Goal: Task Accomplishment & Management: Use online tool/utility

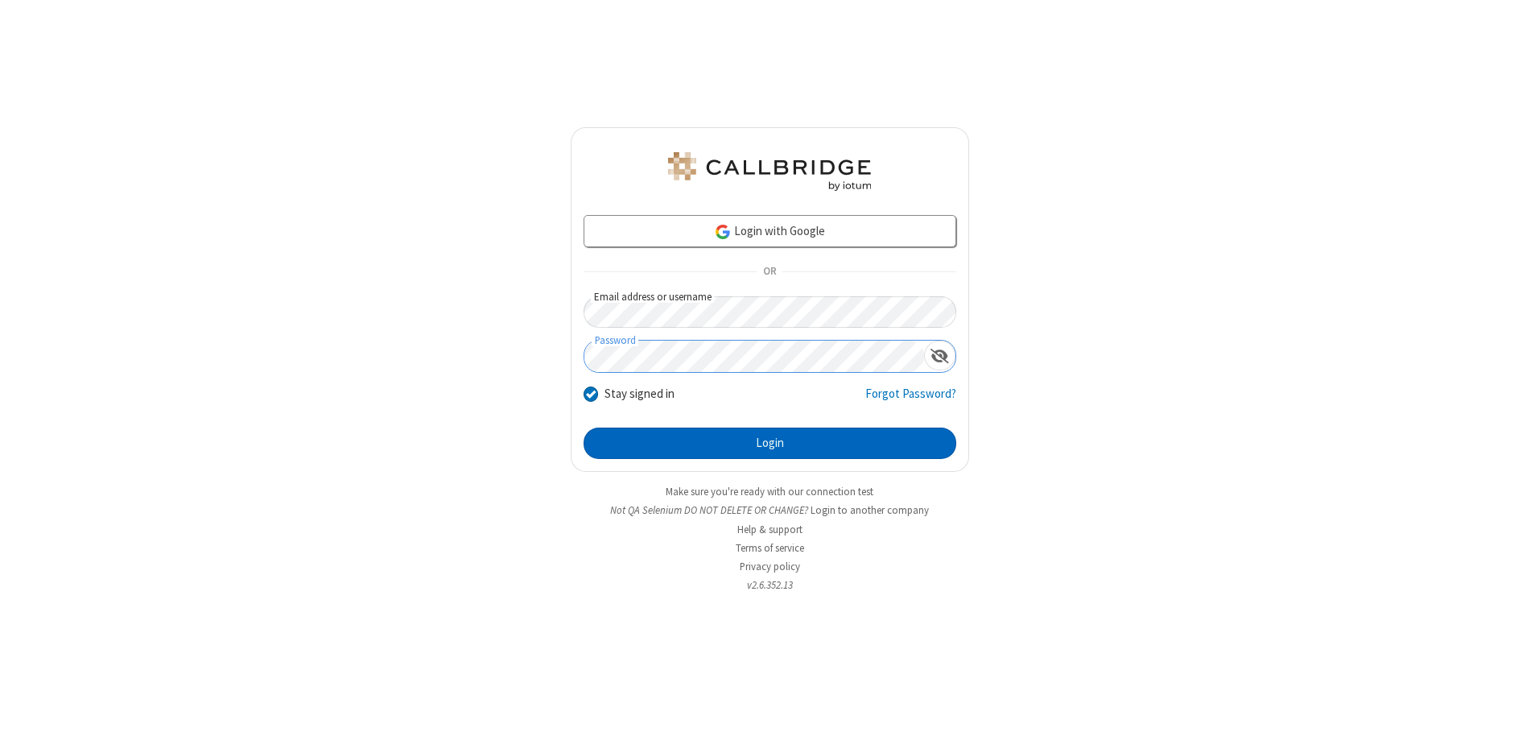
click at [770, 443] on button "Login" at bounding box center [770, 443] width 373 height 32
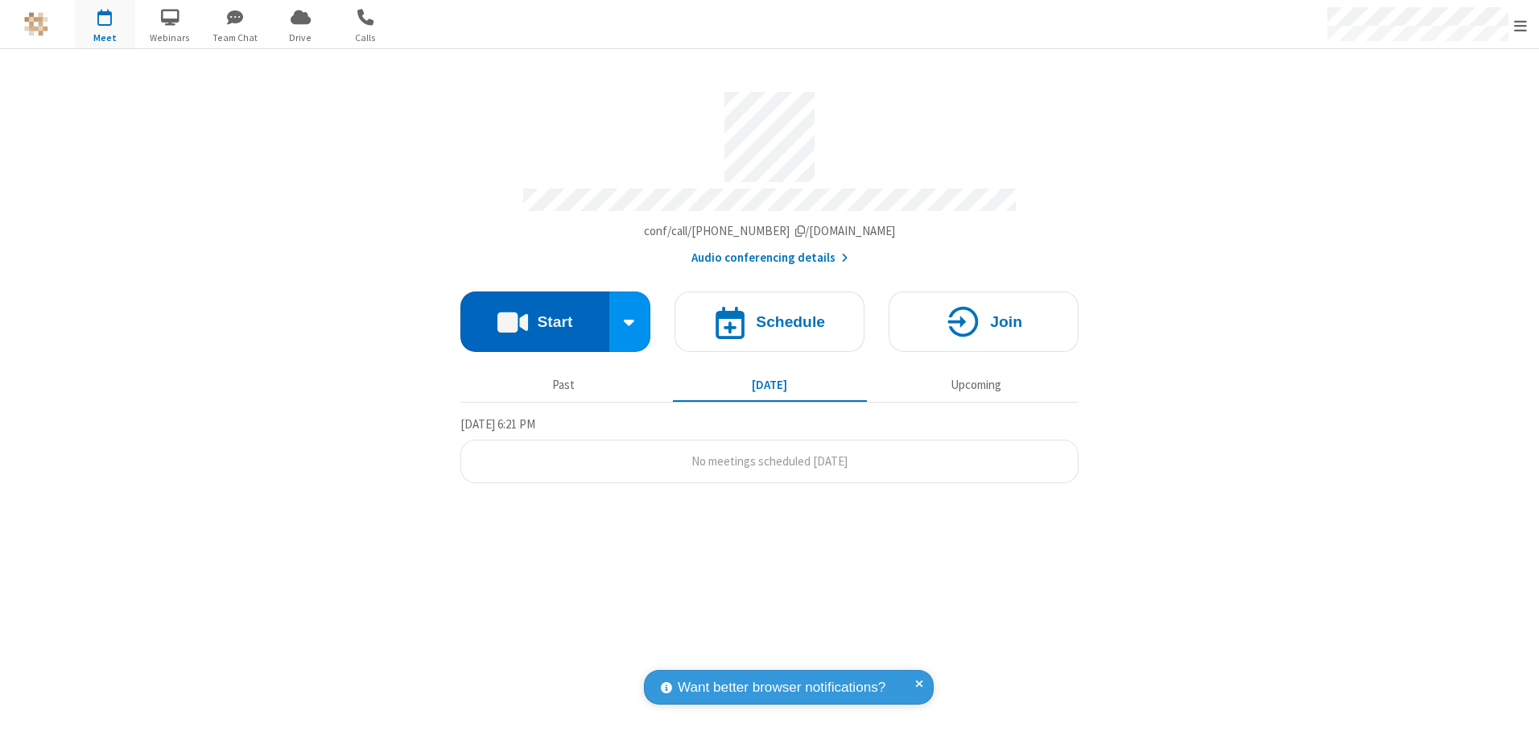
click at [535, 316] on button "Start" at bounding box center [534, 321] width 149 height 60
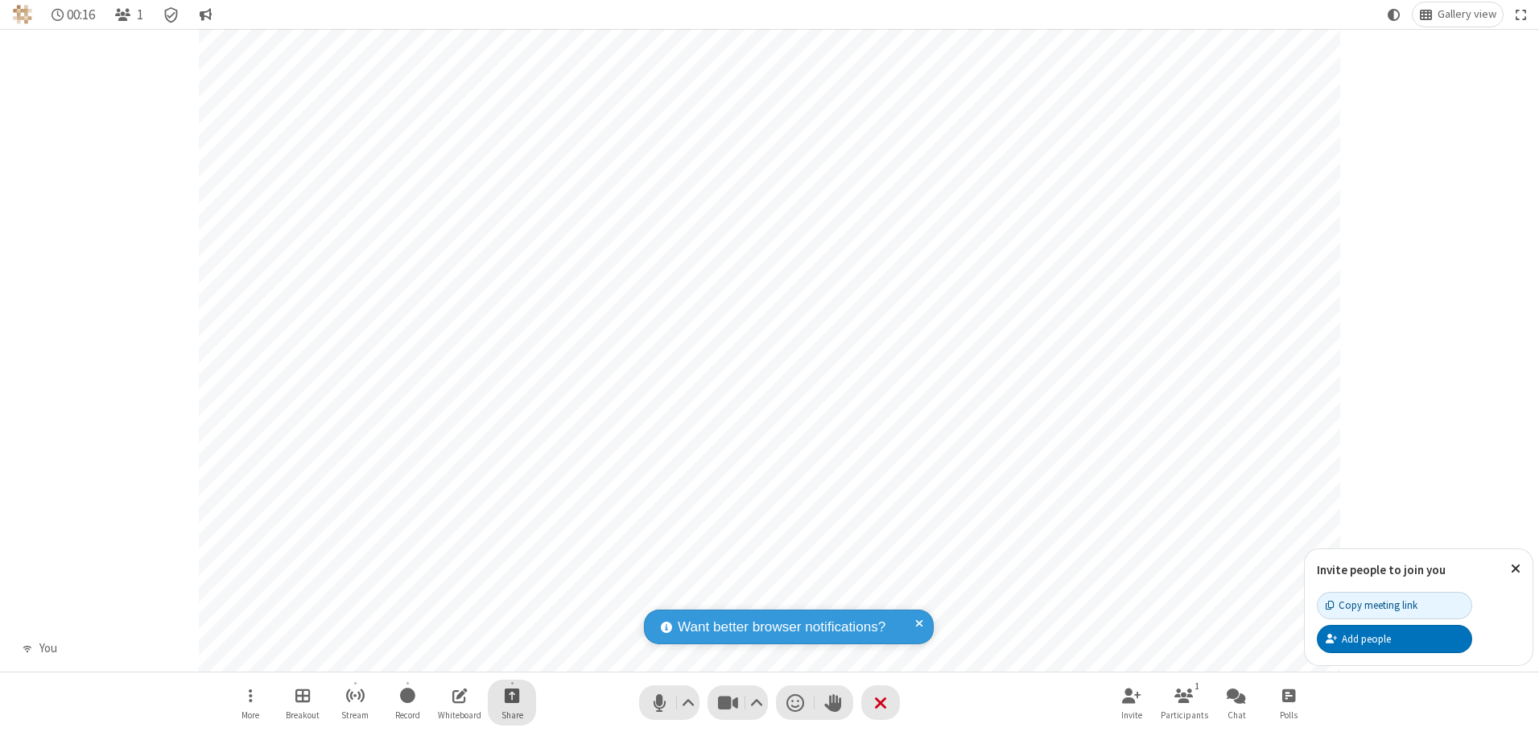
click at [512, 695] on span "Start sharing" at bounding box center [512, 695] width 15 height 20
click at [447, 656] on span "Share my screen" at bounding box center [447, 657] width 19 height 14
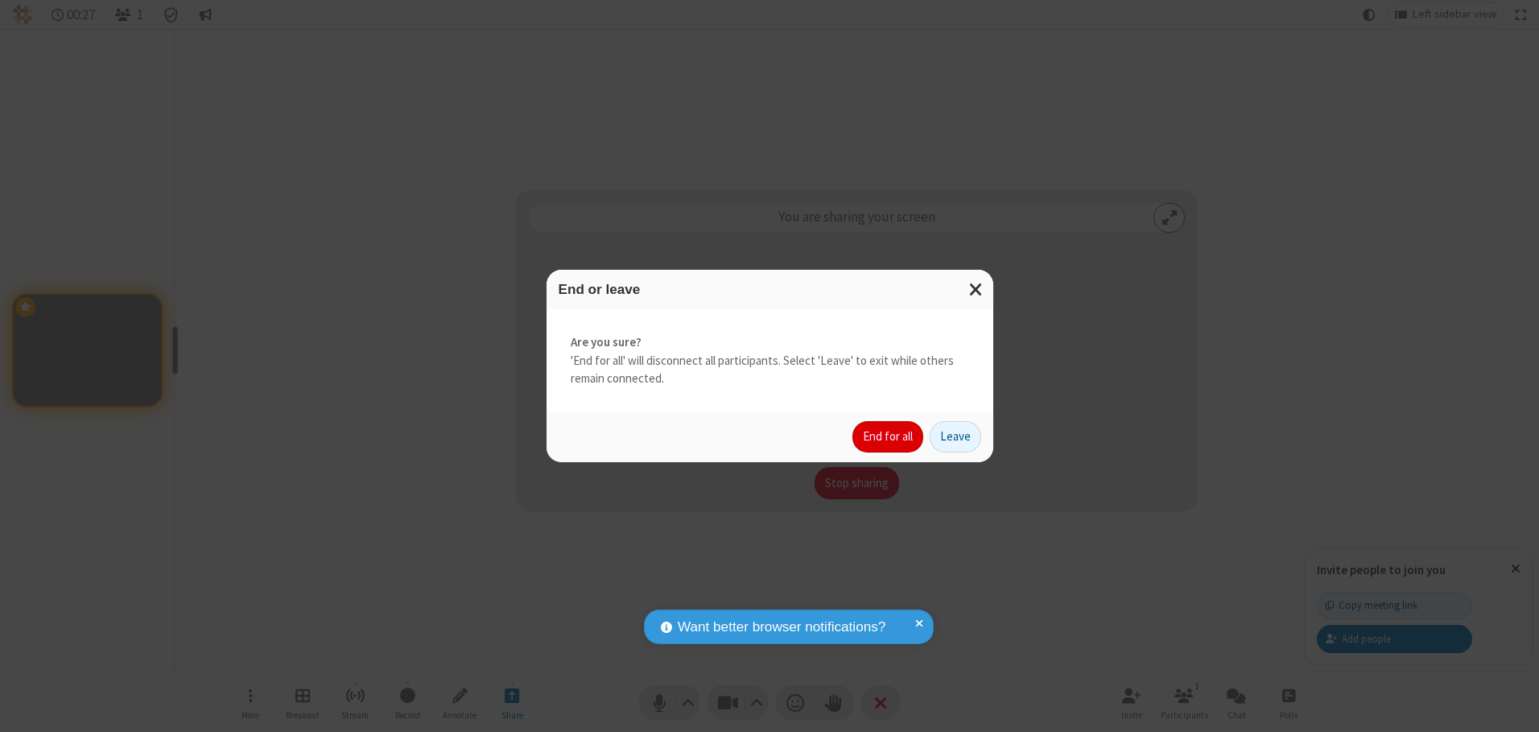
click at [889, 436] on button "End for all" at bounding box center [888, 437] width 71 height 32
